Goal: Use online tool/utility: Utilize a website feature to perform a specific function

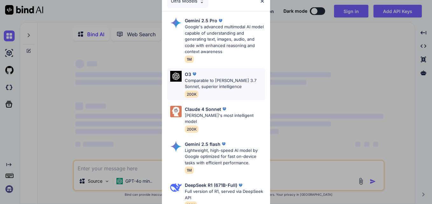
type textarea "x"
click at [342, 84] on div "Ultra Models Gemini 2.5 Pro Google's advanced multimodal AI model capable of un…" at bounding box center [216, 102] width 432 height 204
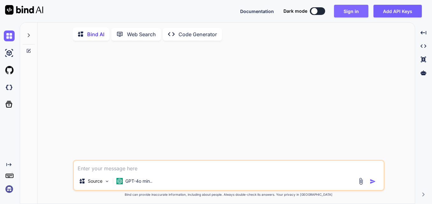
click at [357, 7] on button "Sign in" at bounding box center [351, 11] width 34 height 13
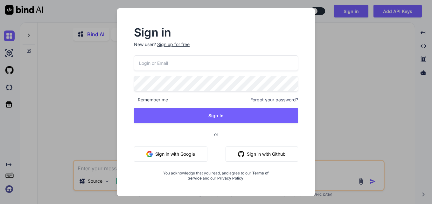
click at [181, 150] on button "Sign in with Google" at bounding box center [171, 154] width 74 height 15
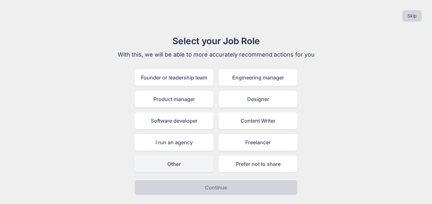
click at [179, 163] on div "Other" at bounding box center [174, 164] width 79 height 17
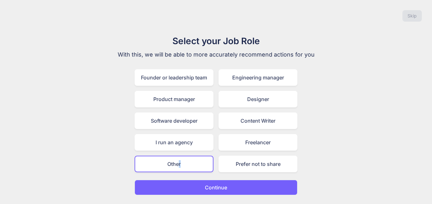
click at [214, 186] on p "Continue" at bounding box center [216, 188] width 22 height 8
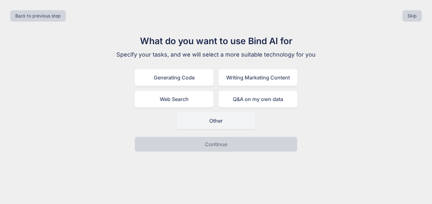
click at [230, 122] on div "Other" at bounding box center [216, 121] width 79 height 17
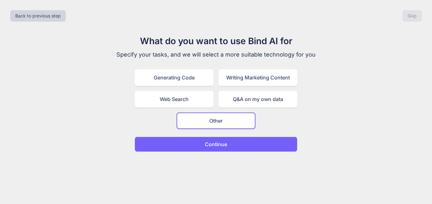
click at [235, 140] on button "Continue" at bounding box center [216, 144] width 163 height 15
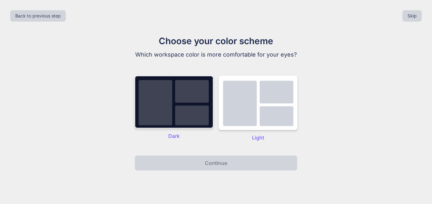
click at [179, 98] on img at bounding box center [174, 102] width 79 height 53
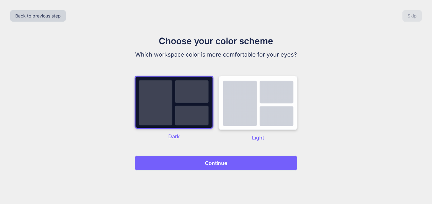
click at [245, 105] on img at bounding box center [258, 103] width 79 height 54
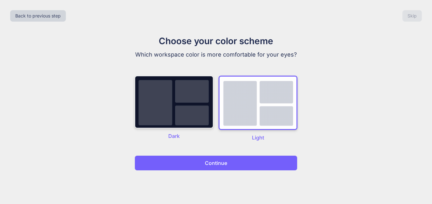
click at [187, 112] on img at bounding box center [174, 102] width 79 height 53
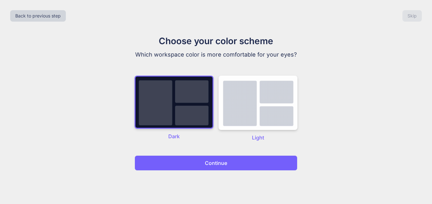
click at [202, 163] on button "Continue" at bounding box center [216, 163] width 163 height 15
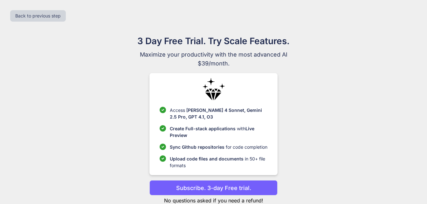
click at [203, 187] on p "Subscribe. 3-day Free trial." at bounding box center [213, 188] width 75 height 9
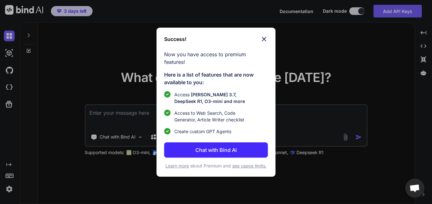
click at [217, 151] on p "Chat with Bind AI" at bounding box center [215, 150] width 41 height 8
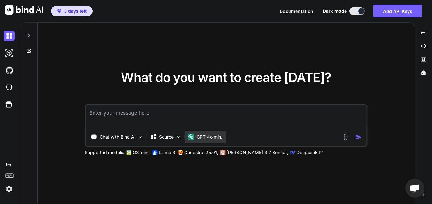
click at [218, 133] on div "GPT-4o min.." at bounding box center [205, 137] width 41 height 13
click at [222, 138] on p "GPT-4o min.." at bounding box center [210, 137] width 27 height 6
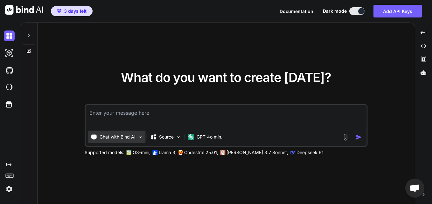
click at [126, 139] on p "Chat with Bind AI" at bounding box center [118, 137] width 36 height 6
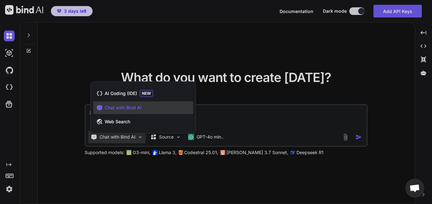
click at [126, 139] on div at bounding box center [216, 102] width 432 height 204
type textarea "x"
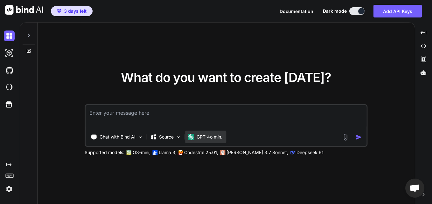
click at [204, 140] on p "GPT-4o min.." at bounding box center [210, 137] width 27 height 6
click at [224, 137] on p "GPT-4o min.." at bounding box center [210, 137] width 27 height 6
click at [140, 109] on textarea at bounding box center [226, 117] width 281 height 24
click at [141, 111] on textarea at bounding box center [226, 117] width 281 height 24
click at [209, 136] on p "GPT-4o min.." at bounding box center [210, 137] width 27 height 6
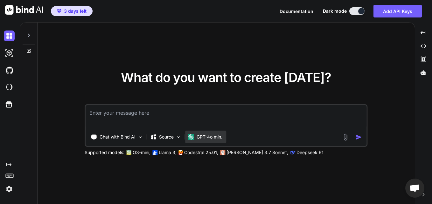
click at [221, 137] on p "GPT-4o min.." at bounding box center [210, 137] width 27 height 6
drag, startPoint x: 222, startPoint y: 137, endPoint x: 199, endPoint y: 116, distance: 30.9
click at [199, 116] on textarea at bounding box center [226, 117] width 281 height 24
click at [164, 152] on p "Llama 3," at bounding box center [168, 153] width 18 height 6
click at [127, 116] on textarea at bounding box center [226, 117] width 281 height 24
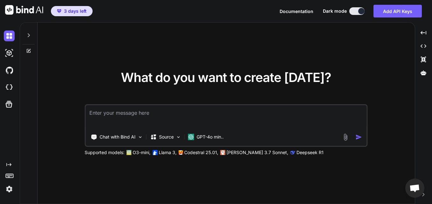
click at [157, 119] on textarea at bounding box center [226, 117] width 281 height 24
click at [123, 114] on textarea "أنشئ لي" at bounding box center [226, 117] width 281 height 24
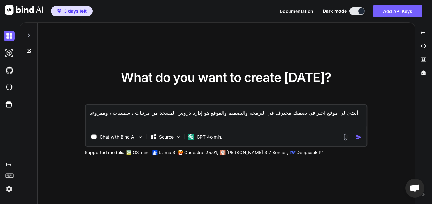
click at [315, 120] on textarea "أنشئ لي موقع احترافي بصفتك محترف في البرمجة والتصميم والموقع هو إدارة دروس المس…" at bounding box center [226, 117] width 281 height 24
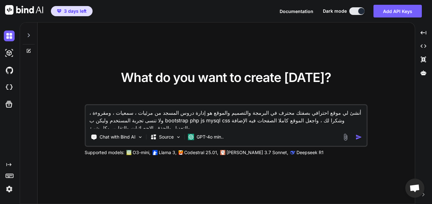
type textarea "أنشئ لي موقع احترافي بصفتك محترف في البرمجة والتصميم والموقع هو إدارة دروس المس…"
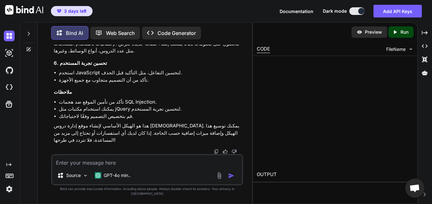
scroll to position [910, 0]
click at [124, 179] on p "GPT-4o min.." at bounding box center [117, 175] width 27 height 6
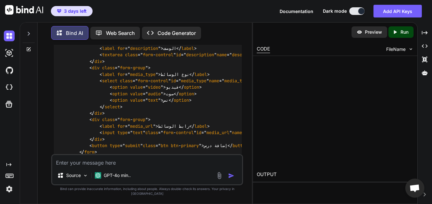
scroll to position [465, 0]
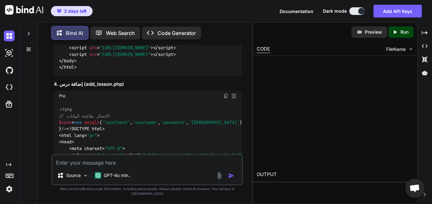
click at [182, 31] on p "Code Generator" at bounding box center [177, 33] width 39 height 8
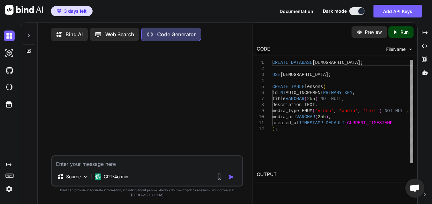
click at [114, 168] on textarea at bounding box center [147, 162] width 190 height 11
click at [74, 35] on p "Bind AI" at bounding box center [74, 35] width 17 height 8
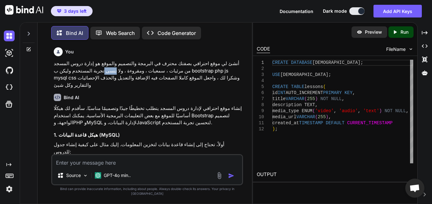
click at [102, 69] on p "أنشئ لي موقع احترافي بصفتك محترف في البرمجة والتصميم والموقع هو إدارة دروس المس…" at bounding box center [148, 74] width 188 height 29
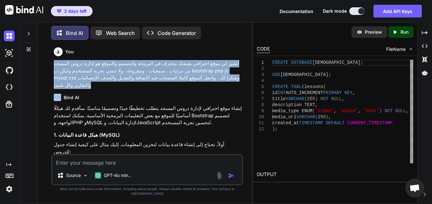
click at [102, 69] on p "أنشئ لي موقع احترافي بصفتك محترف في البرمجة والتصميم والموقع هو إدارة دروس المس…" at bounding box center [148, 74] width 188 height 29
copy p "أنشئ لي موقع احترافي بصفتك محترف في البرمجة والتصميم والموقع هو إدارة دروس المس…"
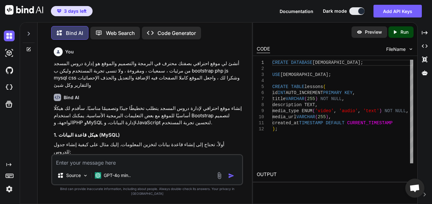
click at [189, 24] on div "Bind AI Web Search Created with Pixso. Code Generator" at bounding box center [147, 33] width 192 height 19
click at [184, 29] on p "Code Generator" at bounding box center [177, 33] width 39 height 8
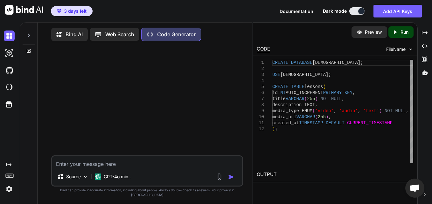
click at [27, 37] on icon at bounding box center [28, 35] width 5 height 5
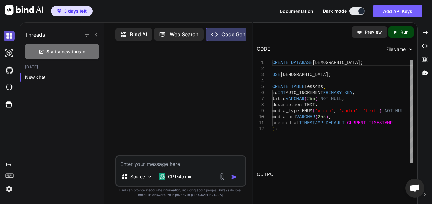
click at [12, 33] on img at bounding box center [9, 36] width 11 height 11
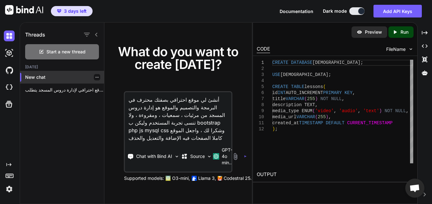
click at [31, 77] on p "New chat" at bounding box center [64, 77] width 79 height 6
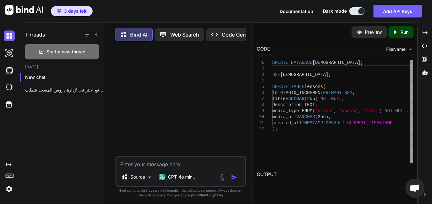
click at [228, 35] on p "Code Generator" at bounding box center [241, 35] width 39 height 8
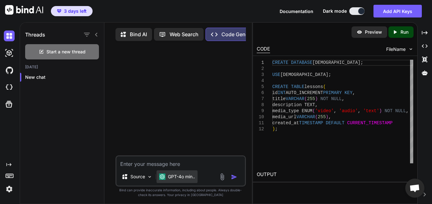
click at [190, 177] on p "GPT-4o min.." at bounding box center [181, 177] width 27 height 6
click at [185, 101] on div at bounding box center [182, 100] width 130 height 109
click at [151, 166] on textarea at bounding box center [180, 162] width 129 height 11
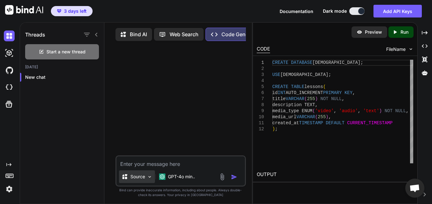
drag, startPoint x: 151, startPoint y: 164, endPoint x: 148, endPoint y: 180, distance: 16.5
click at [148, 180] on img at bounding box center [149, 176] width 5 height 5
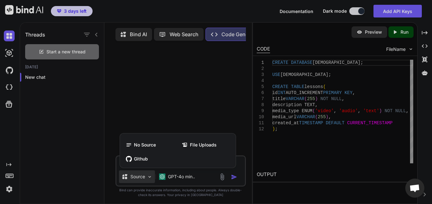
click at [180, 98] on div at bounding box center [216, 102] width 432 height 204
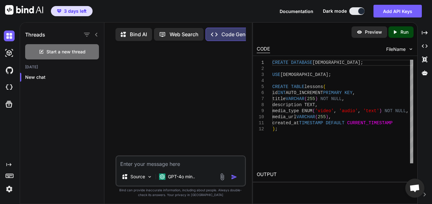
click at [154, 164] on textarea at bounding box center [180, 162] width 129 height 11
paste textarea "أنشئ لي موقع احترافي بصفتك محترف في البرمجة والتصميم والموقع هو إدارة دروس المس…"
type textarea "أنشئ لي موقع احترافي بصفتك محترف في البرمجة والتصميم والموقع هو إدارة دروس المس…"
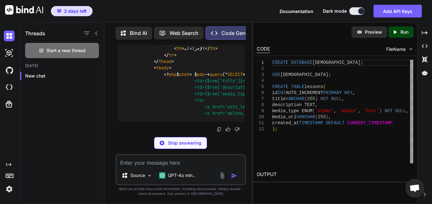
scroll to position [638, 0]
click at [173, 86] on span ""<tr> <td> {$row['title']} </td> <td> {$row['description']} </td> <td> {$row['m…" at bounding box center [259, 94] width 272 height 45
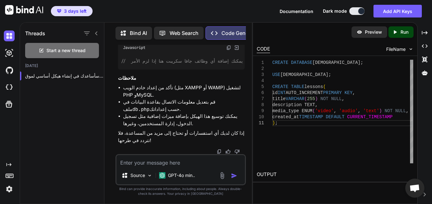
scroll to position [1991, 0]
click at [186, 175] on p "GPT-4o min.." at bounding box center [181, 175] width 27 height 6
click at [413, 187] on span "Open chat" at bounding box center [415, 189] width 11 height 9
